Goal: Transaction & Acquisition: Purchase product/service

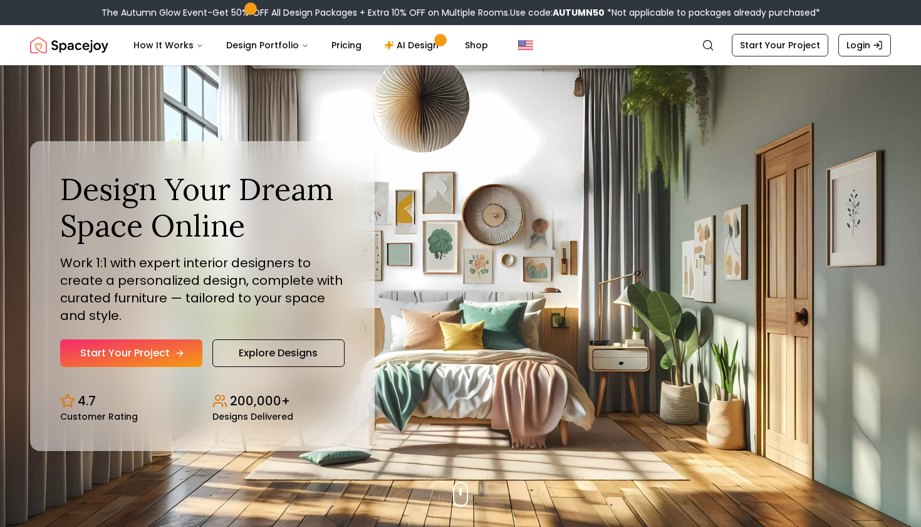
click at [169, 356] on link "Start Your Project" at bounding box center [131, 353] width 142 height 28
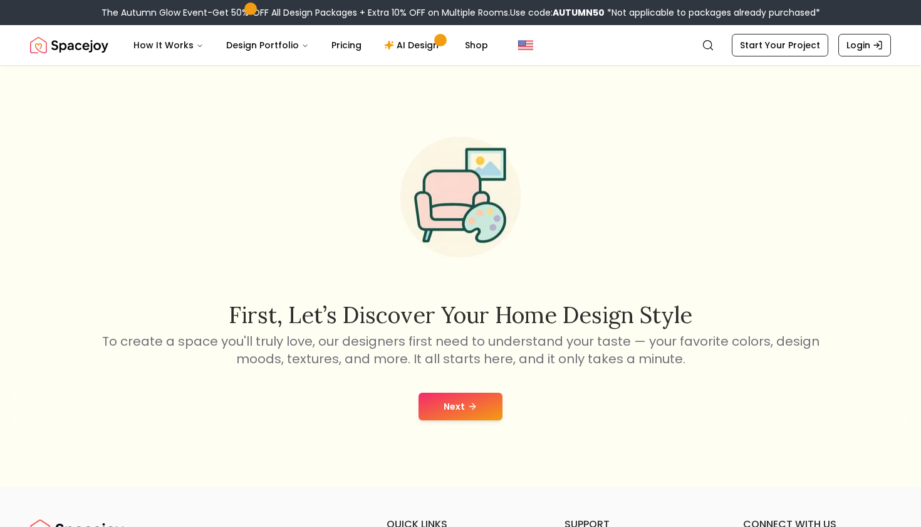
click at [452, 411] on button "Next" at bounding box center [461, 406] width 84 height 28
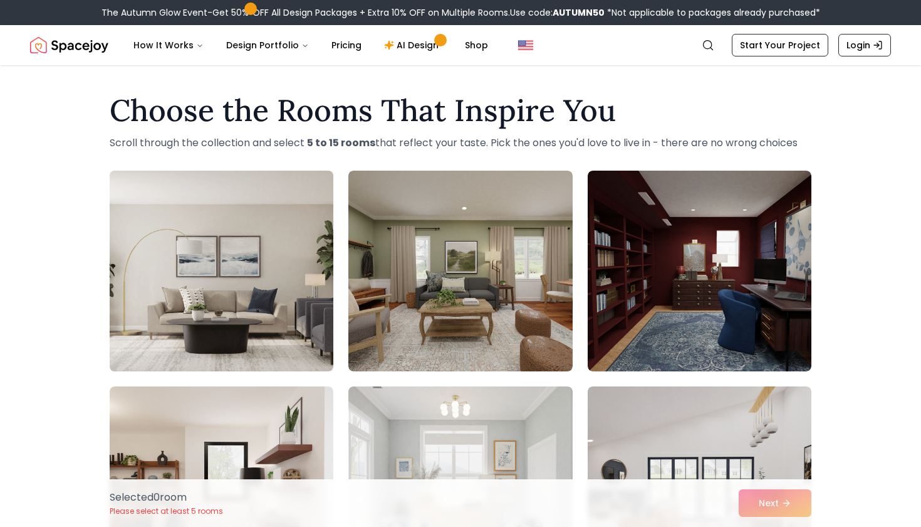
click at [293, 303] on img at bounding box center [221, 270] width 235 height 211
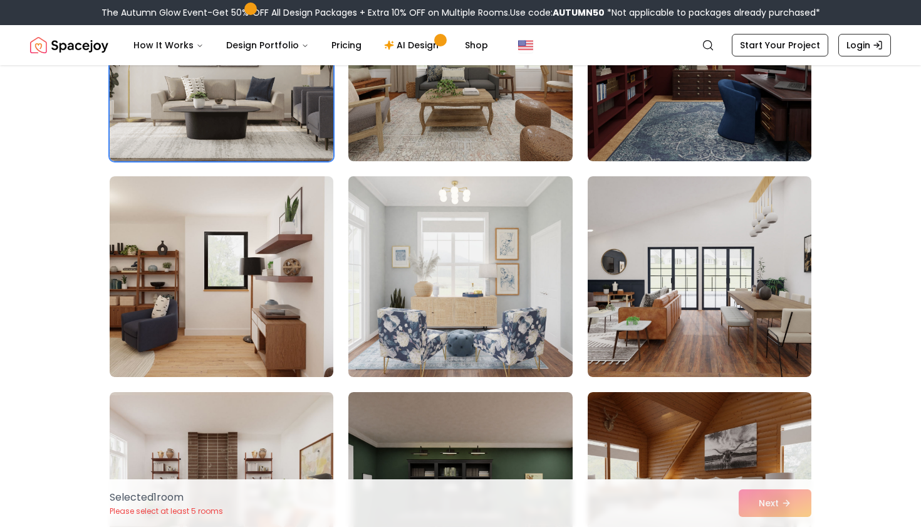
click at [431, 252] on img at bounding box center [460, 276] width 235 height 211
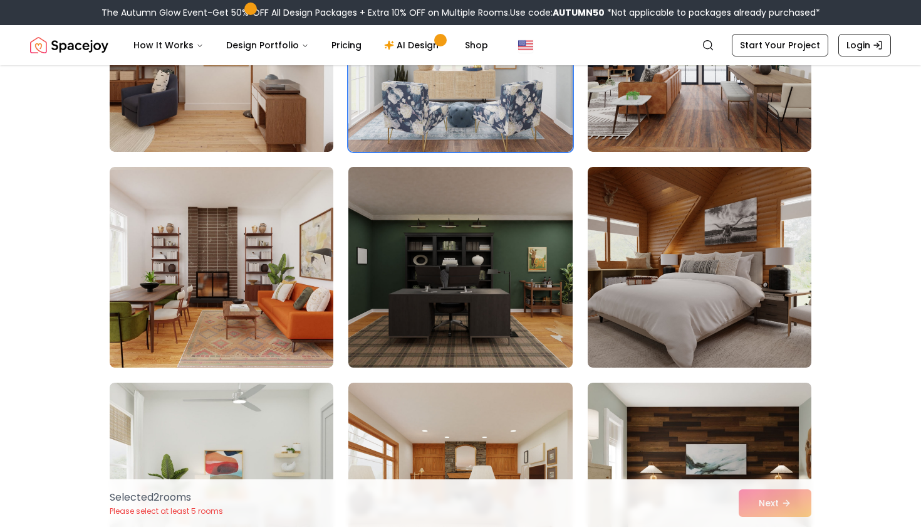
click at [418, 271] on img at bounding box center [460, 267] width 235 height 211
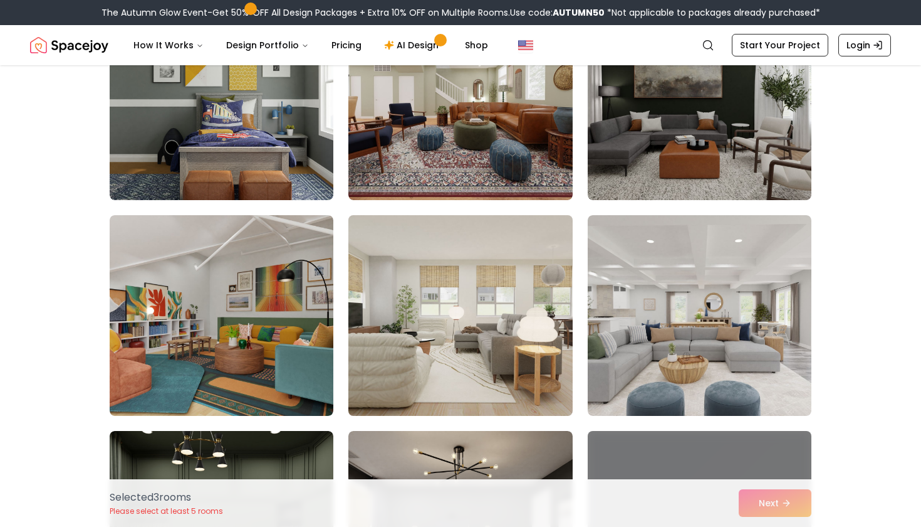
scroll to position [634, 0]
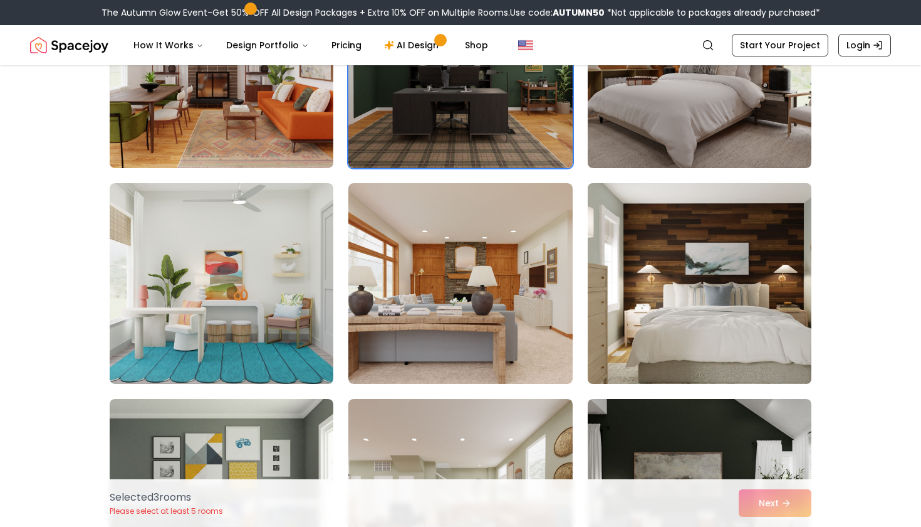
click at [661, 264] on img at bounding box center [699, 283] width 235 height 211
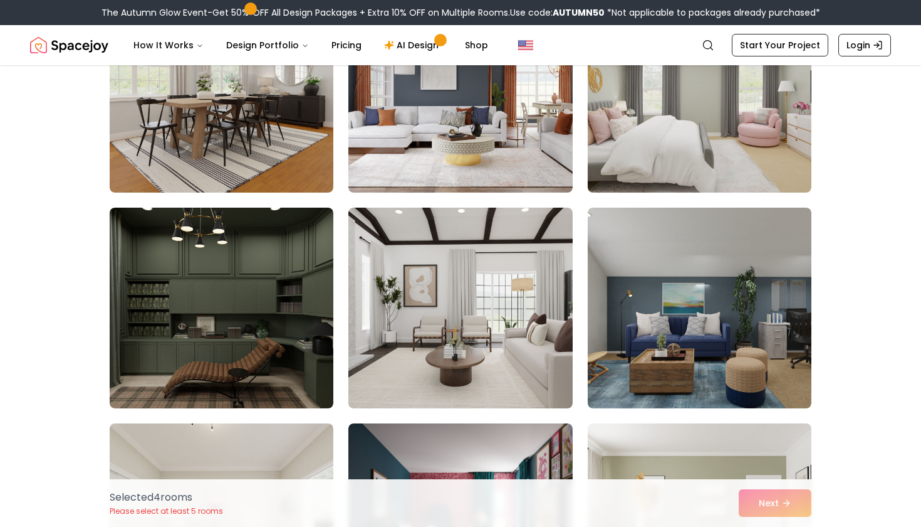
scroll to position [1690, 0]
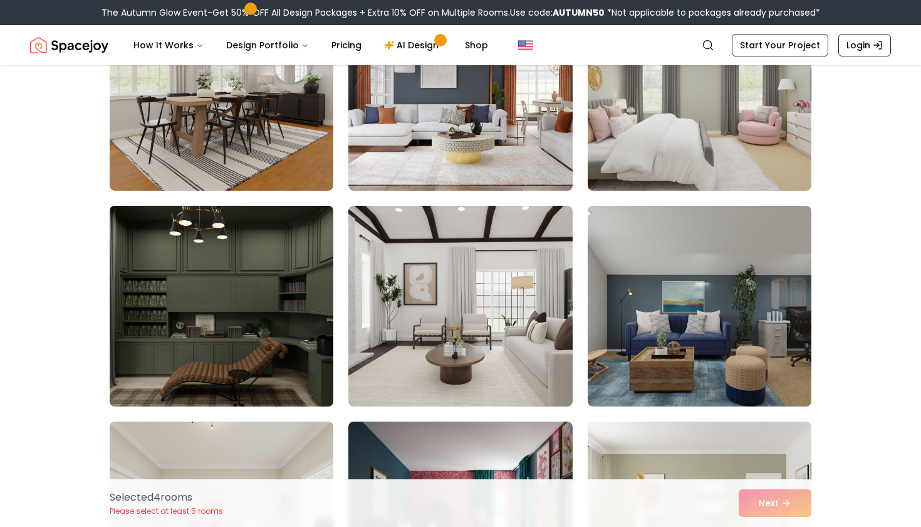
click at [283, 376] on img at bounding box center [221, 306] width 235 height 211
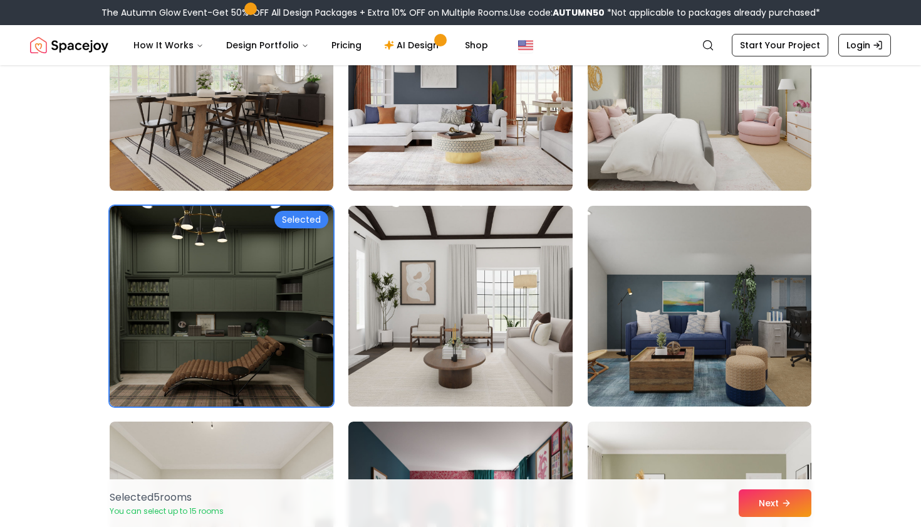
click at [566, 382] on img at bounding box center [460, 306] width 235 height 211
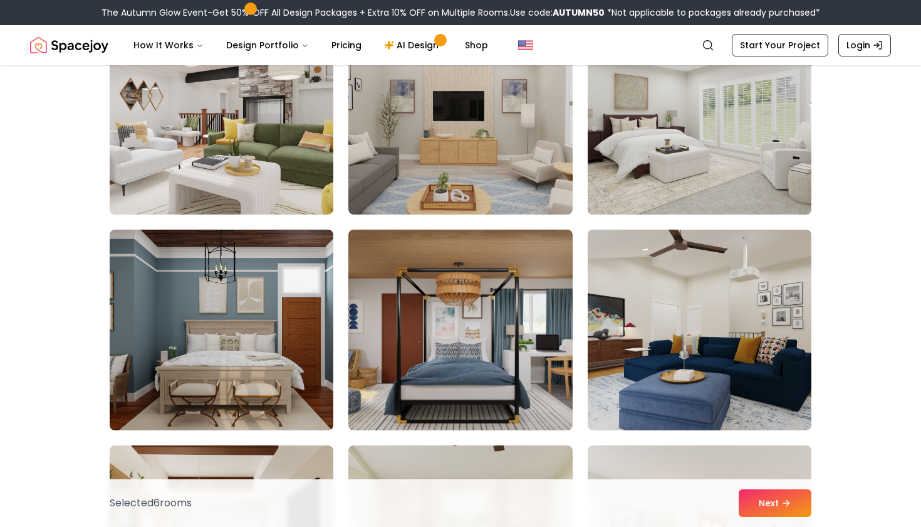
scroll to position [2316, 0]
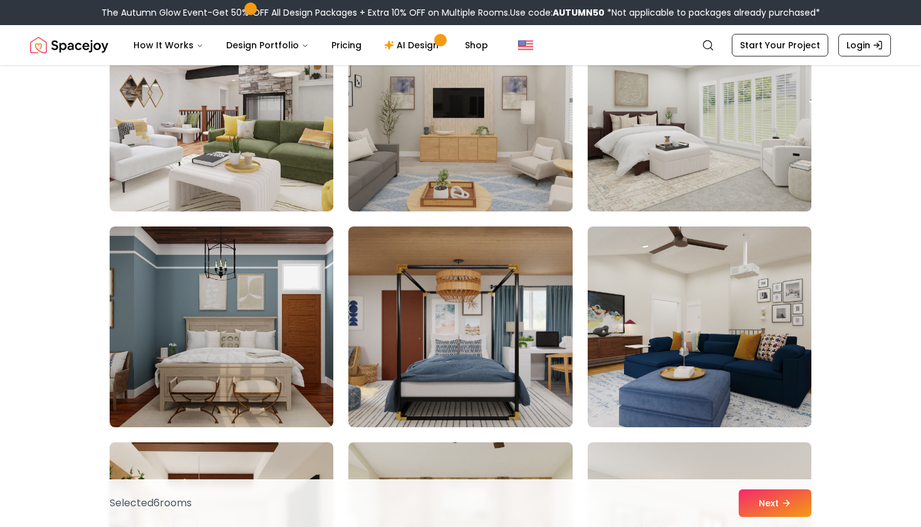
click at [711, 167] on img at bounding box center [699, 111] width 235 height 211
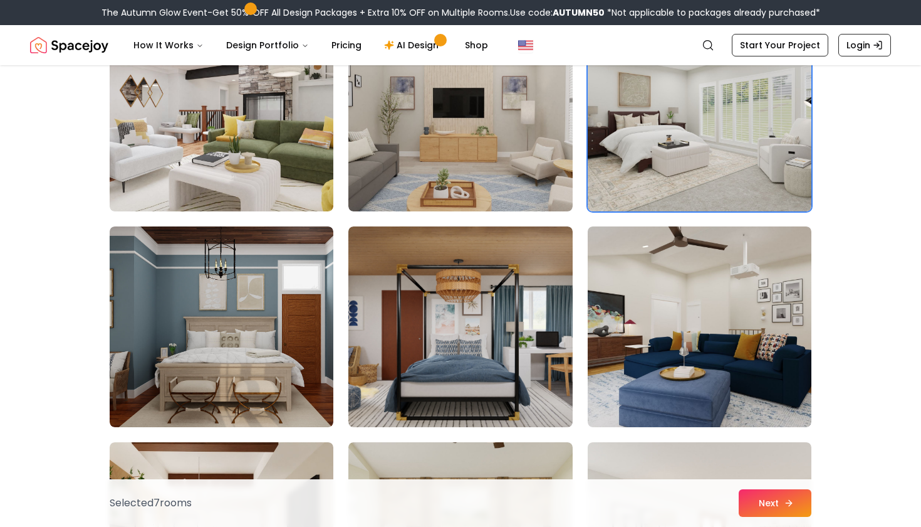
click at [760, 504] on button "Next" at bounding box center [775, 503] width 73 height 28
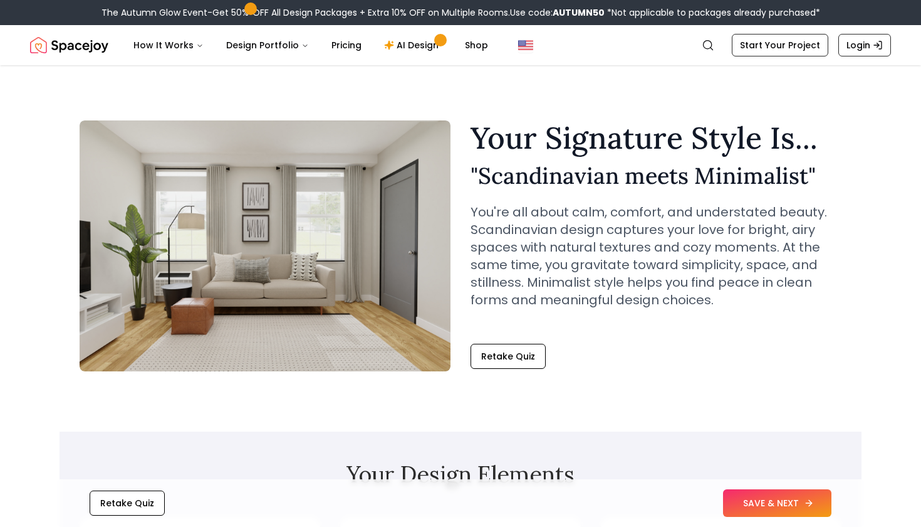
click at [744, 506] on button "SAVE & NEXT" at bounding box center [777, 503] width 108 height 28
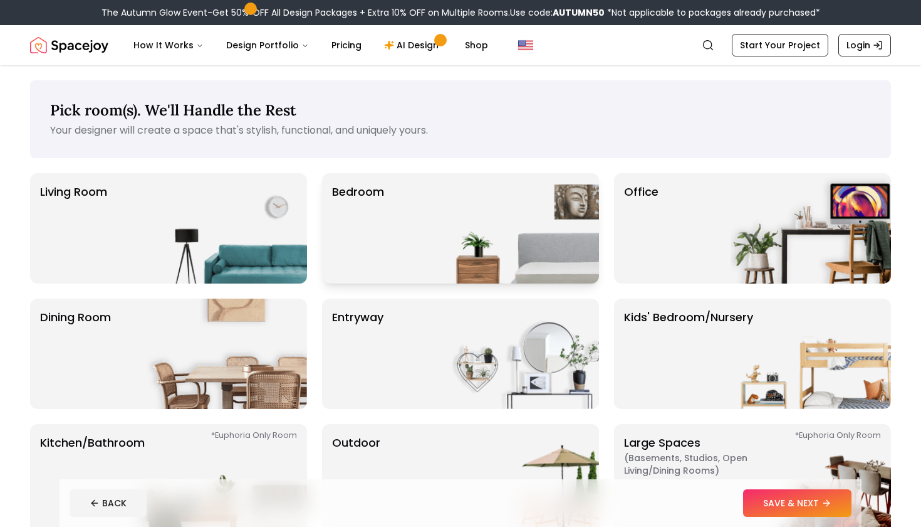
click at [480, 278] on img at bounding box center [519, 228] width 160 height 110
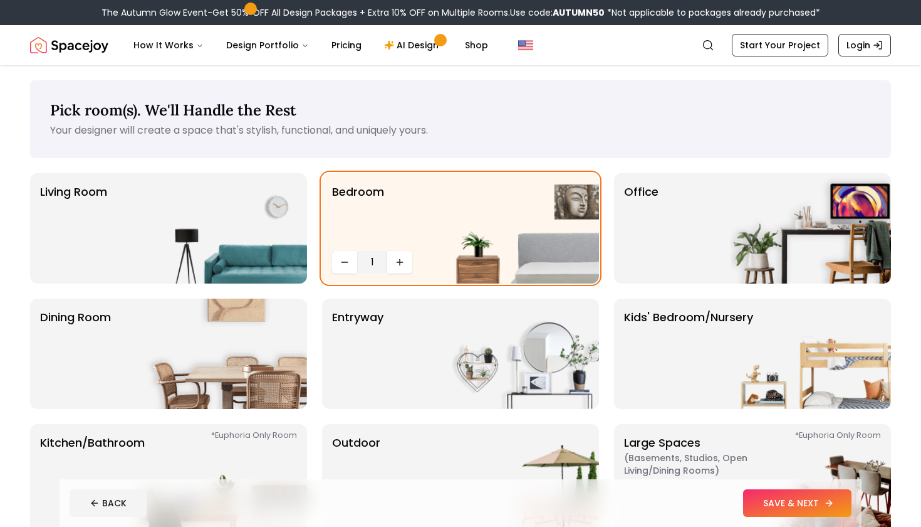
click at [772, 498] on button "SAVE & NEXT" at bounding box center [797, 503] width 108 height 28
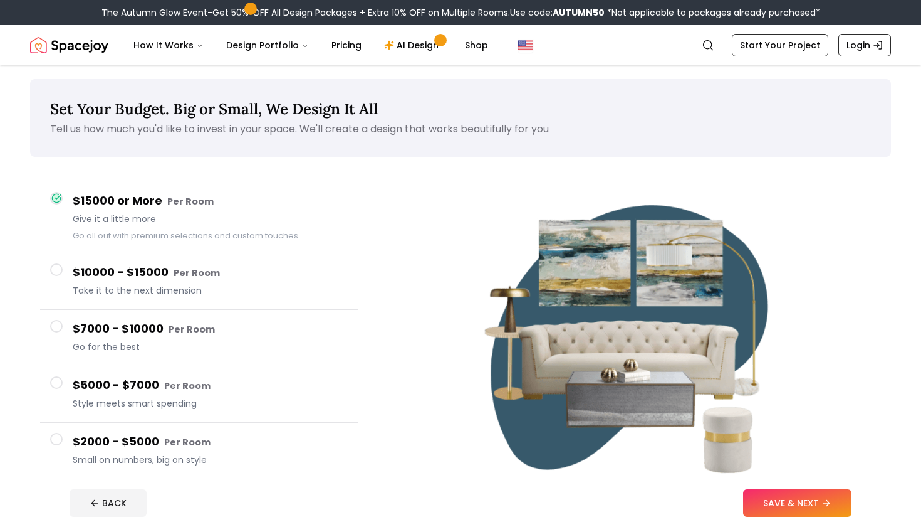
scroll to position [1, 0]
click at [815, 502] on button "SAVE & NEXT" at bounding box center [797, 503] width 108 height 28
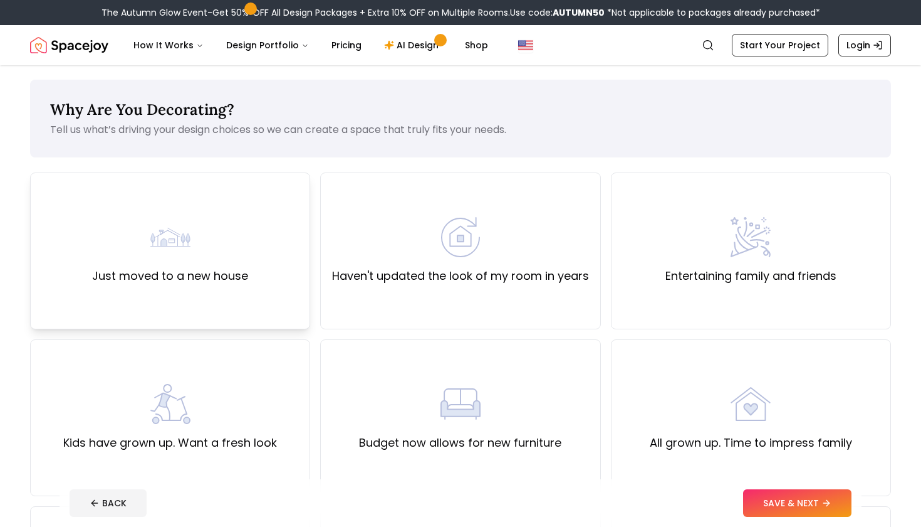
click at [242, 260] on div "Just moved to a new house" at bounding box center [170, 251] width 156 height 68
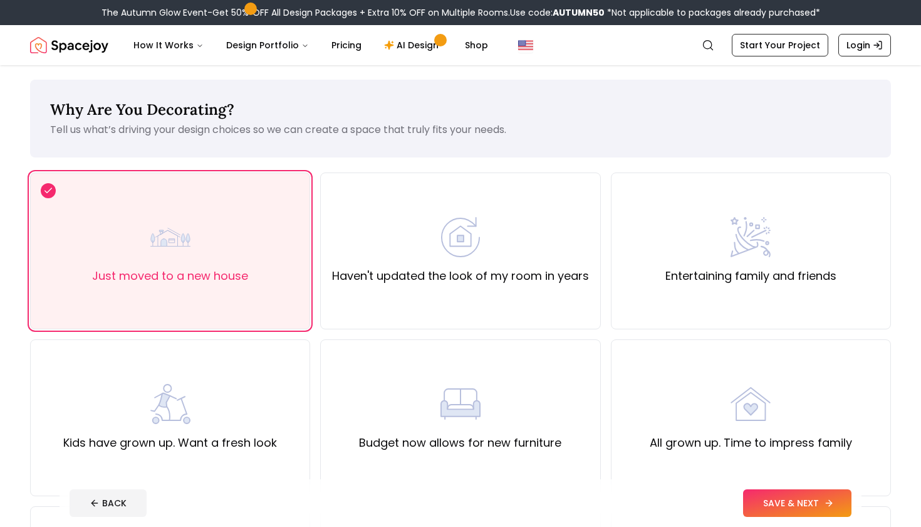
click at [784, 499] on button "SAVE & NEXT" at bounding box center [797, 503] width 108 height 28
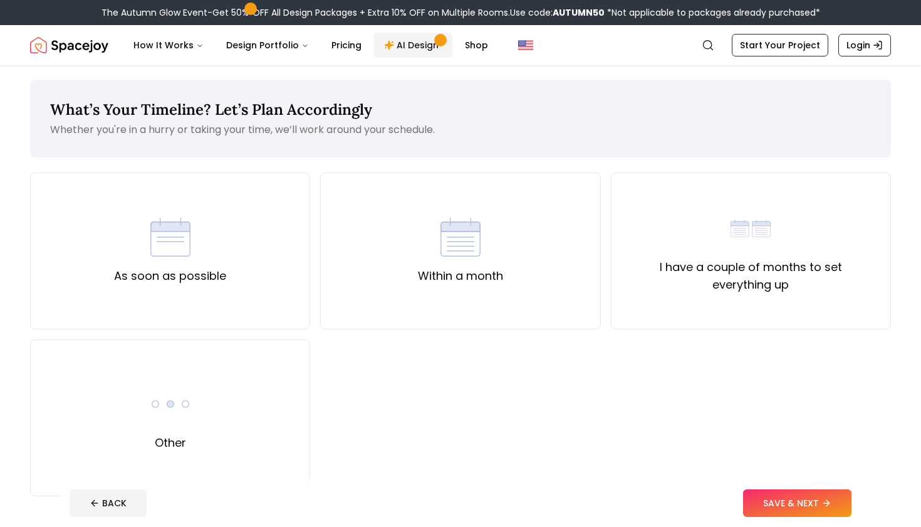
click at [405, 46] on link "AI Design" at bounding box center [413, 45] width 78 height 25
